Goal: Information Seeking & Learning: Understand process/instructions

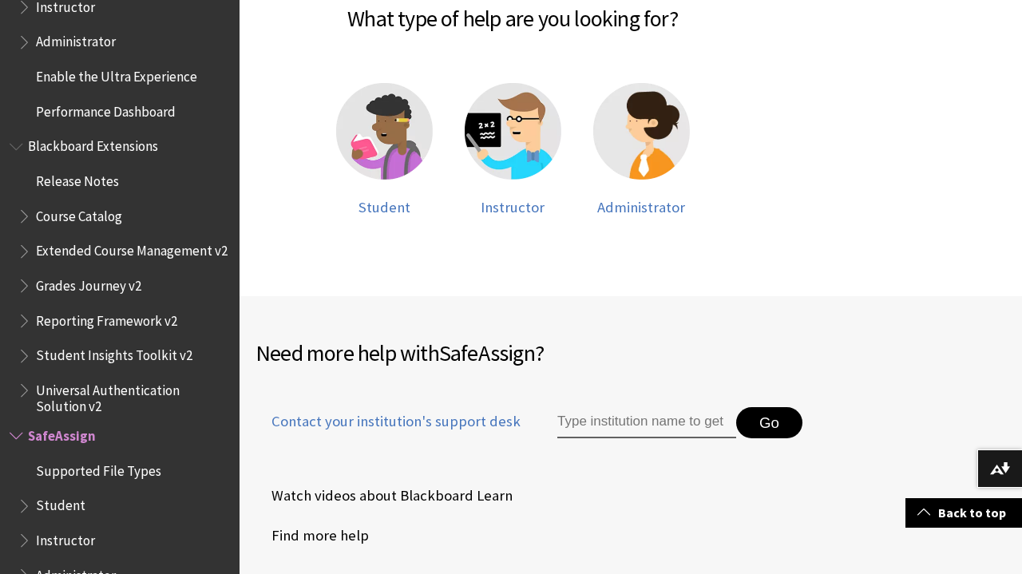
scroll to position [385, 0]
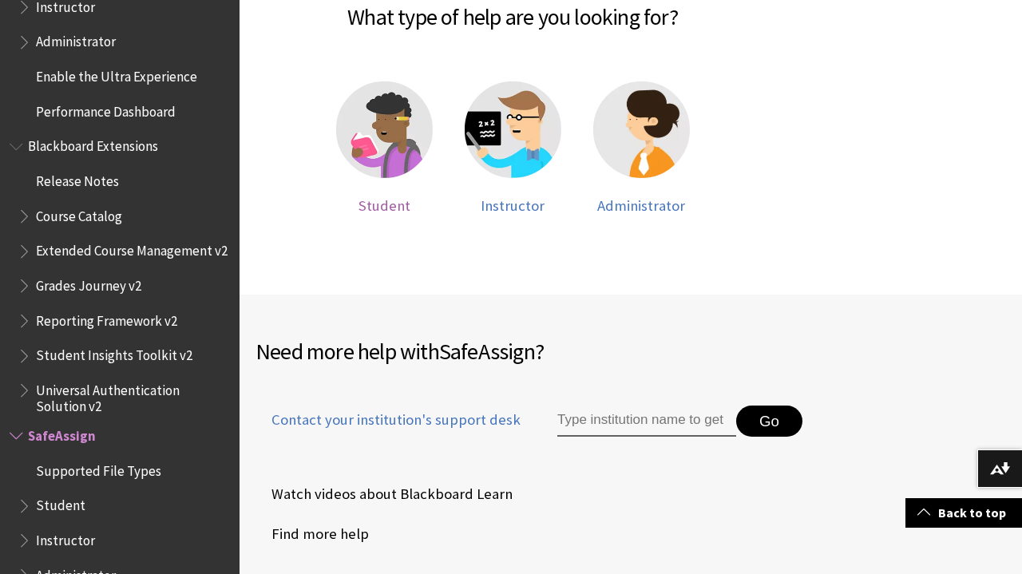
click at [387, 185] on div at bounding box center [384, 139] width 97 height 117
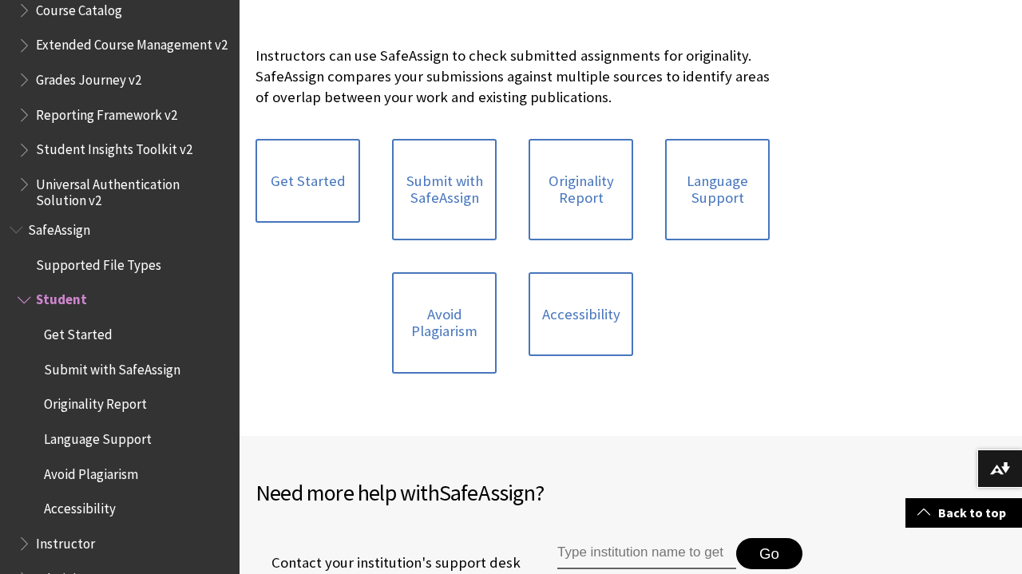
scroll to position [334, 0]
click at [339, 201] on link "Get Started" at bounding box center [308, 183] width 105 height 85
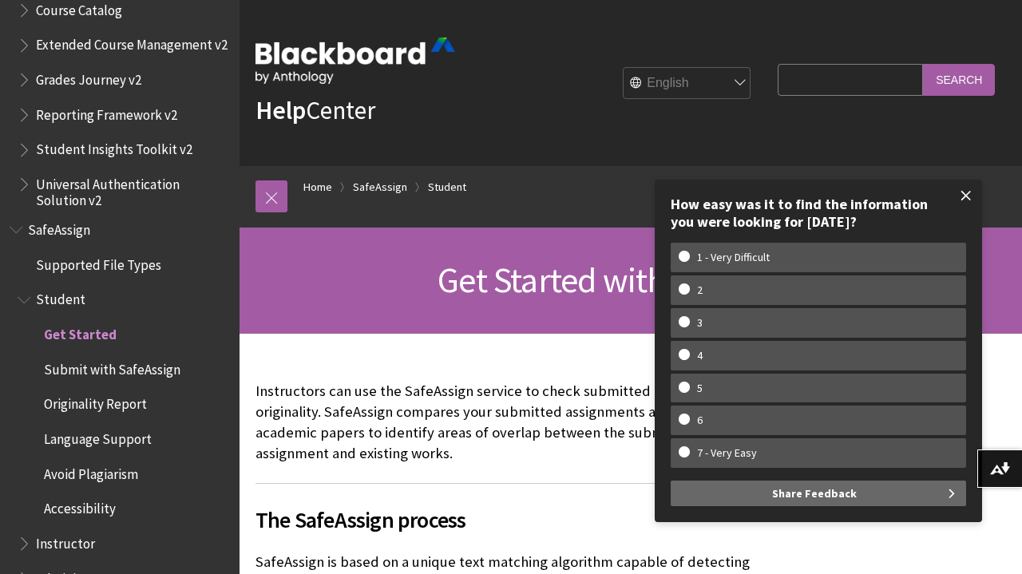
click at [971, 199] on span at bounding box center [967, 196] width 34 height 34
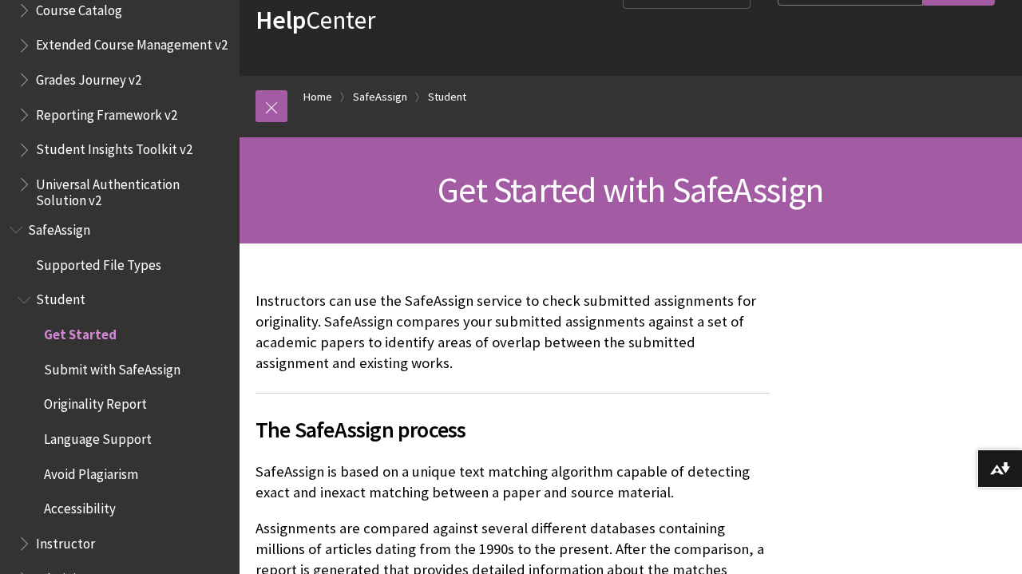
scroll to position [91, 0]
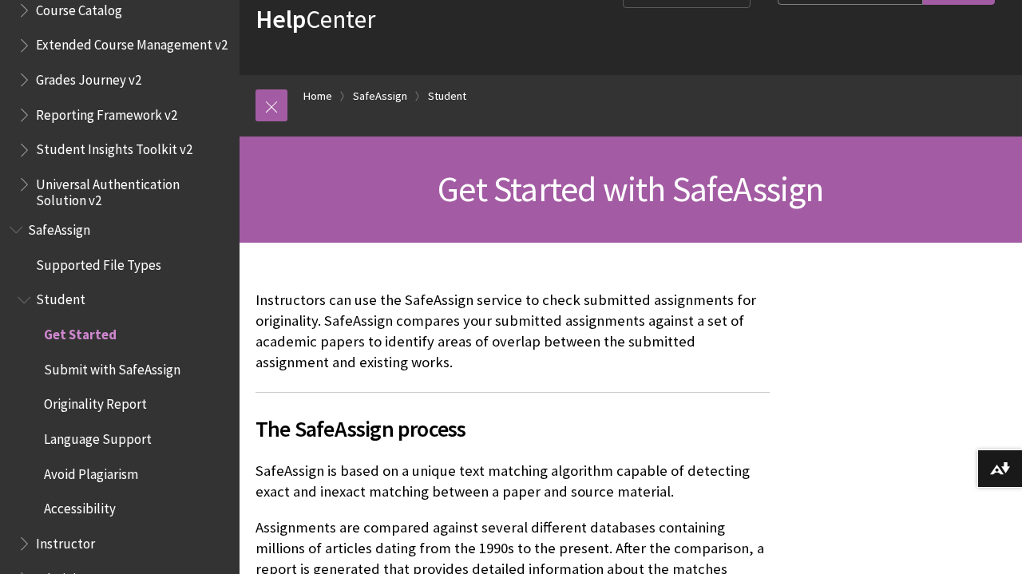
click at [103, 391] on span "Originality Report" at bounding box center [95, 402] width 103 height 22
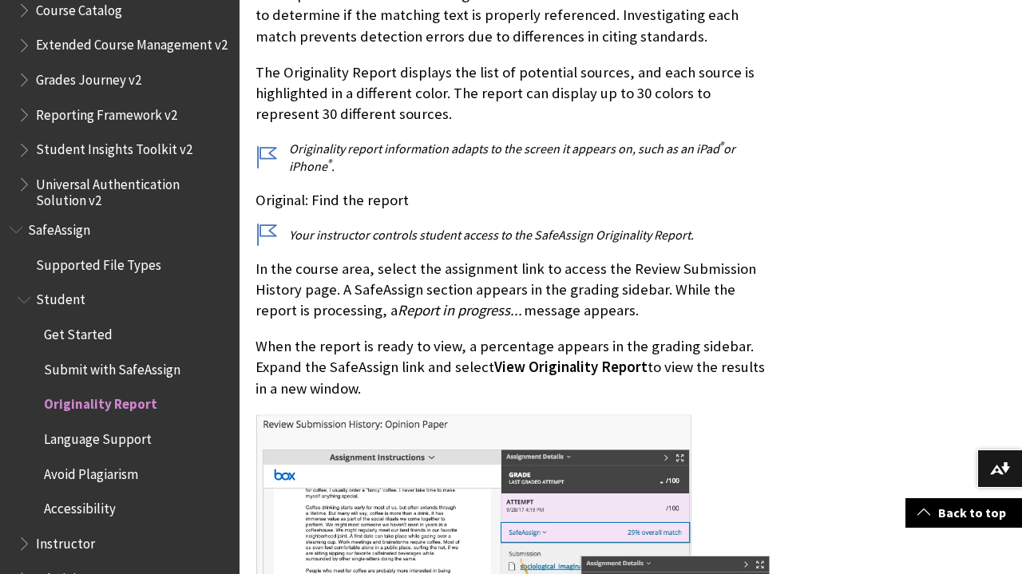
scroll to position [546, 0]
